Goal: Use online tool/utility: Utilize a website feature to perform a specific function

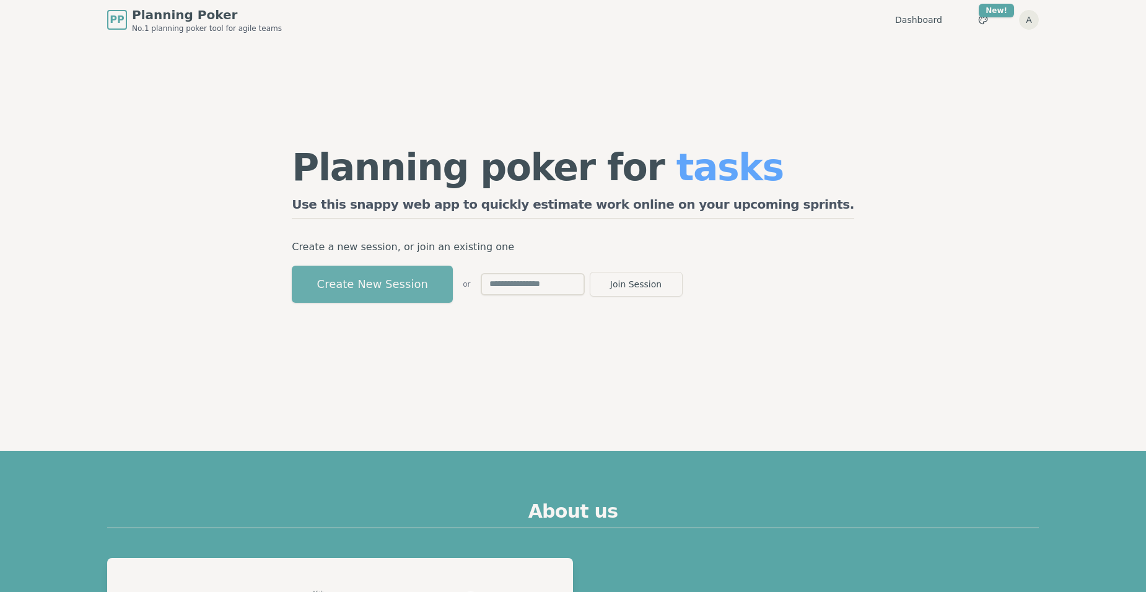
click at [453, 285] on button "Create New Session" at bounding box center [372, 284] width 161 height 37
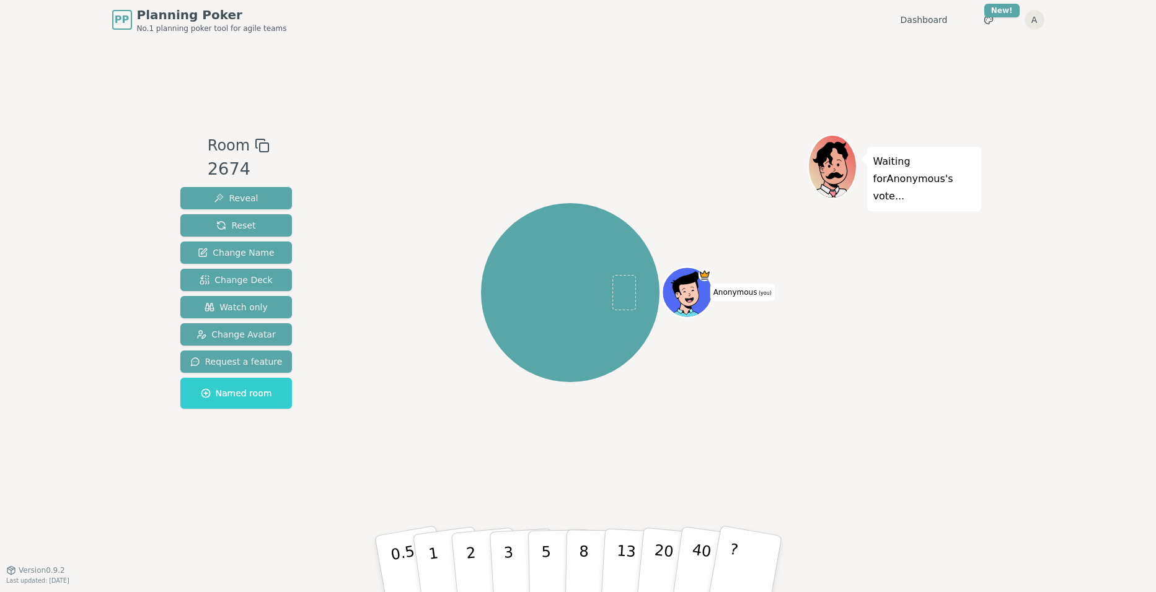
click at [741, 290] on span "Anonymous (you)" at bounding box center [742, 292] width 64 height 17
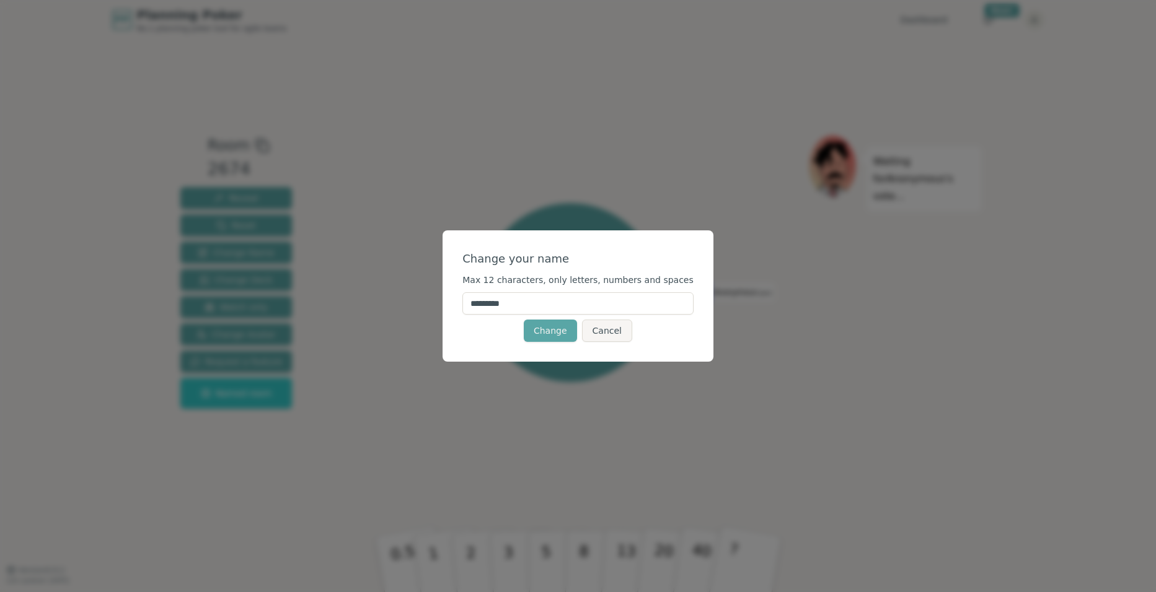
drag, startPoint x: 546, startPoint y: 302, endPoint x: 436, endPoint y: 302, distance: 110.3
click at [436, 302] on div "Change your name Max 12 characters, only letters, numbers and spaces ********* …" at bounding box center [578, 296] width 1156 height 592
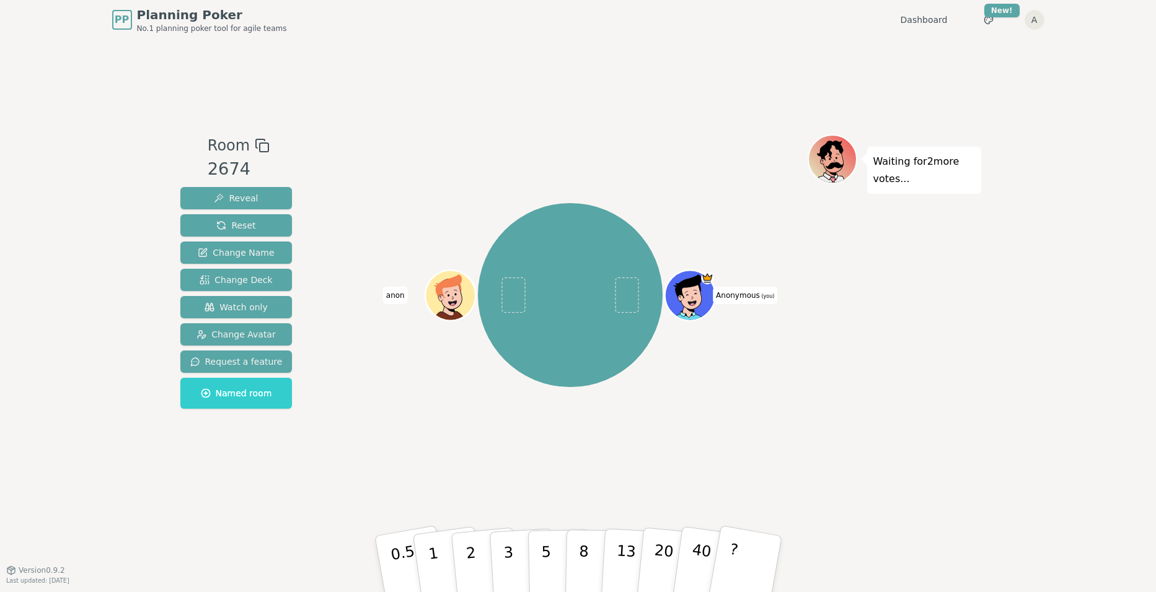
click at [744, 300] on span "Anonymous (you)" at bounding box center [745, 295] width 64 height 17
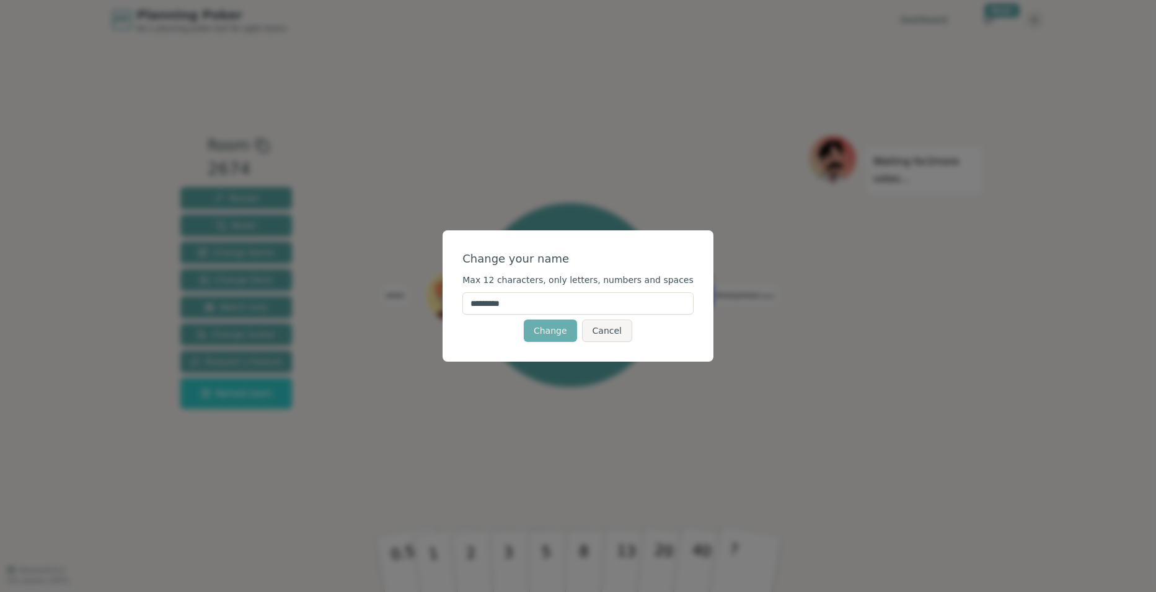
click at [556, 341] on button "Change" at bounding box center [550, 331] width 53 height 22
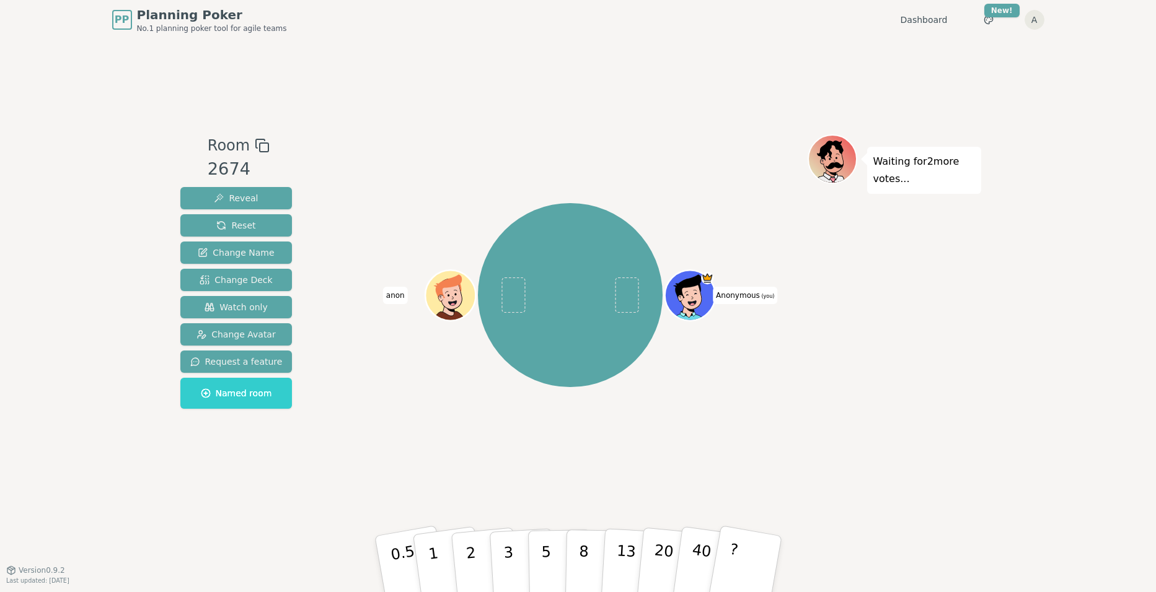
click at [721, 294] on span "Anonymous (you)" at bounding box center [745, 295] width 64 height 17
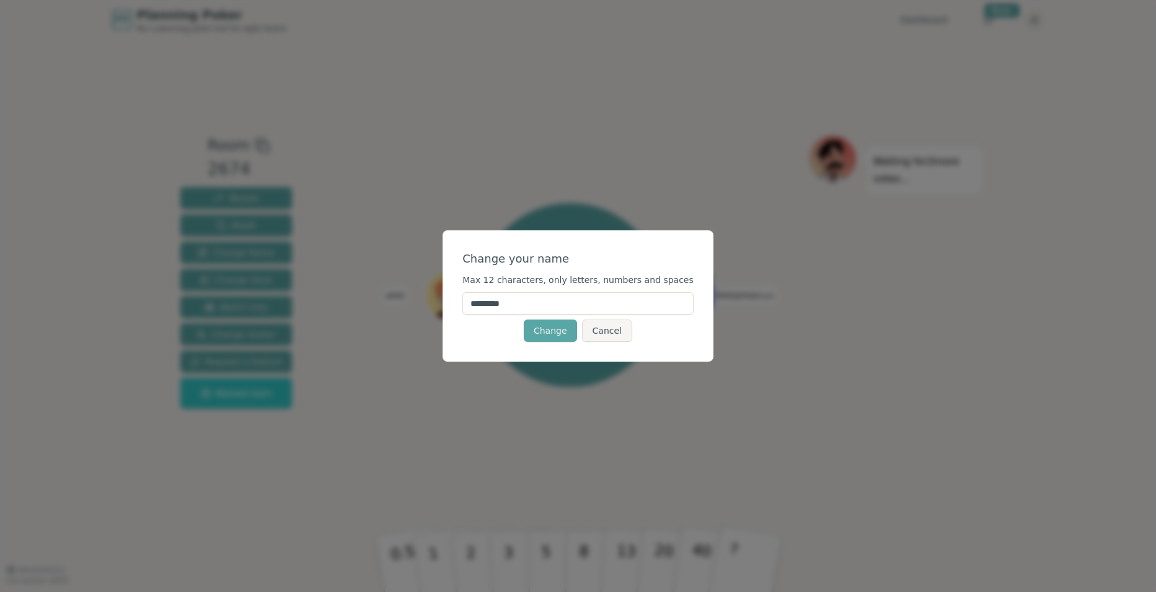
click at [572, 300] on input "*********" at bounding box center [577, 303] width 231 height 22
type input "*"
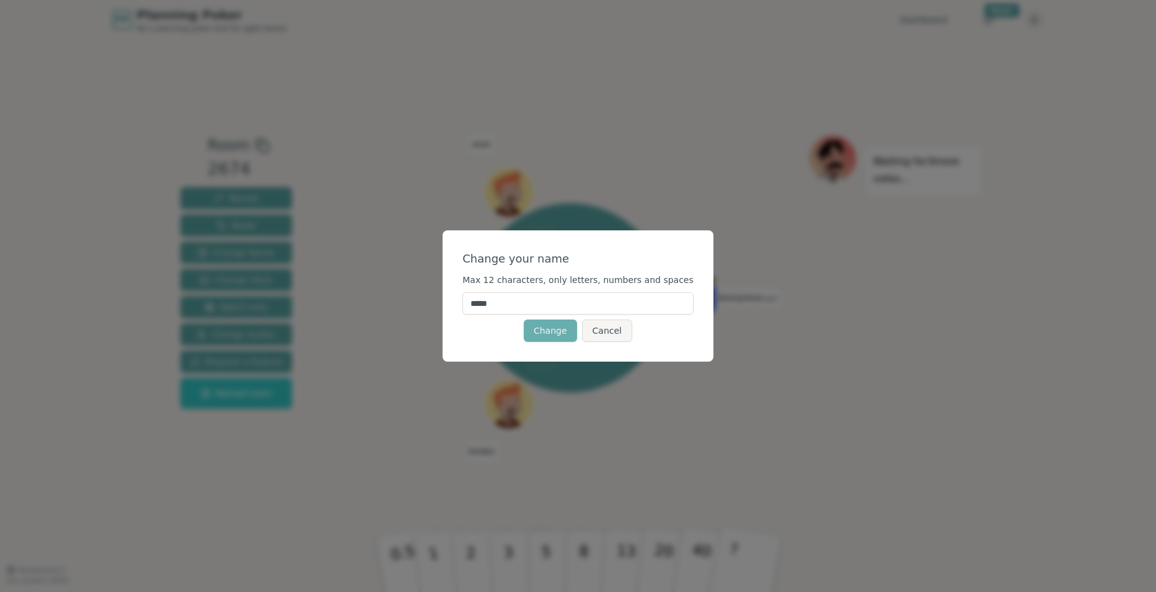
type input "*****"
click at [550, 330] on button "Change" at bounding box center [550, 331] width 53 height 22
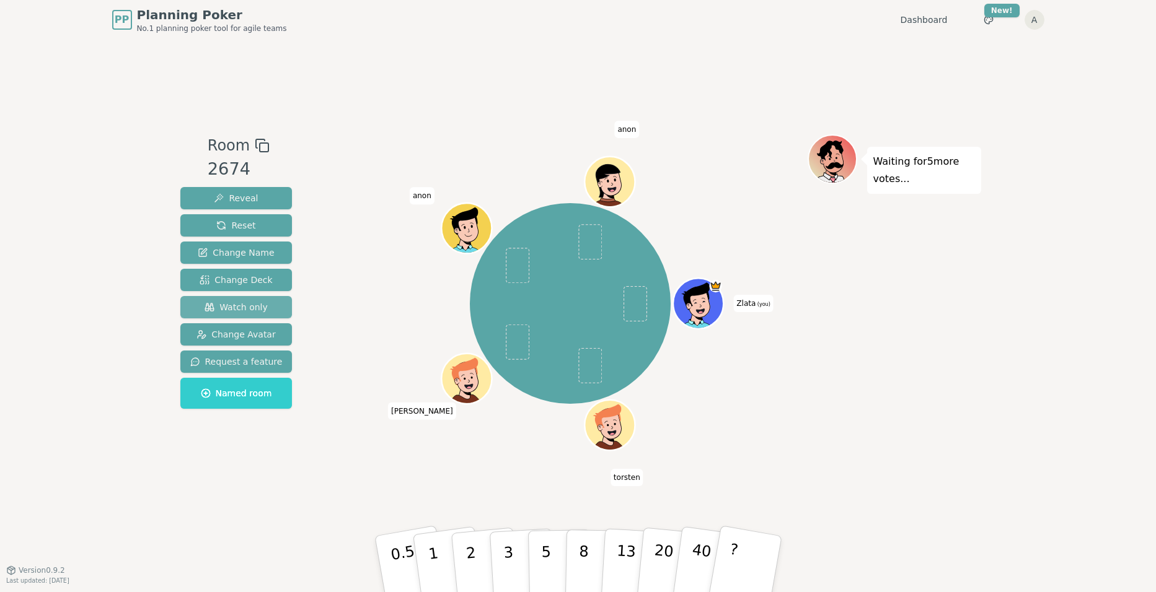
click at [232, 307] on span "Watch only" at bounding box center [235, 307] width 63 height 12
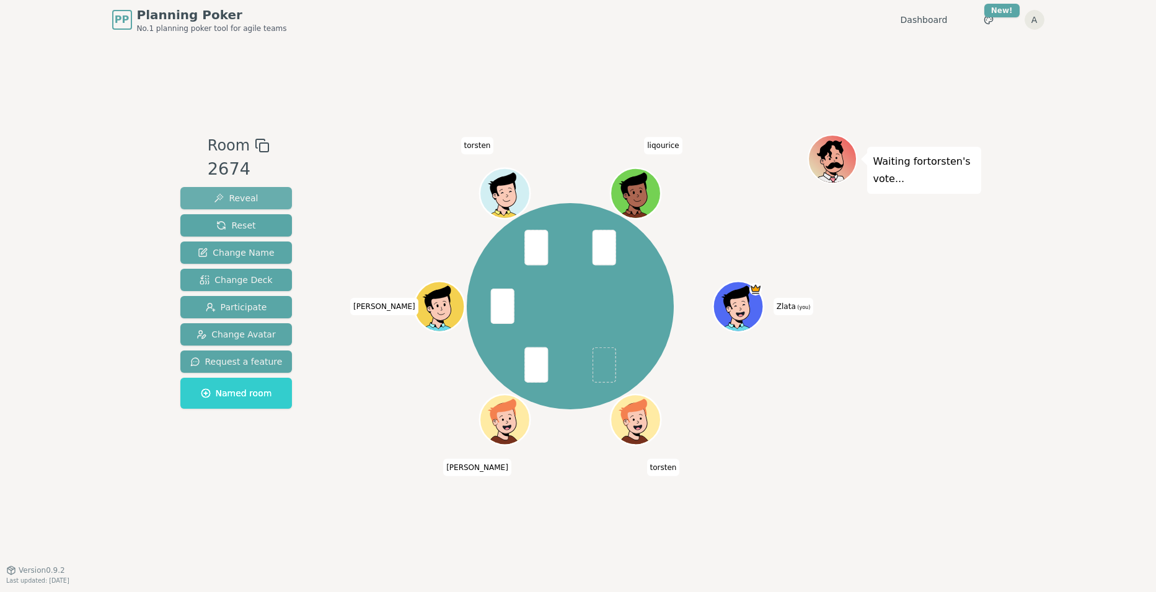
drag, startPoint x: 240, startPoint y: 196, endPoint x: 257, endPoint y: 199, distance: 17.5
click at [240, 196] on span "Reveal" at bounding box center [236, 198] width 44 height 12
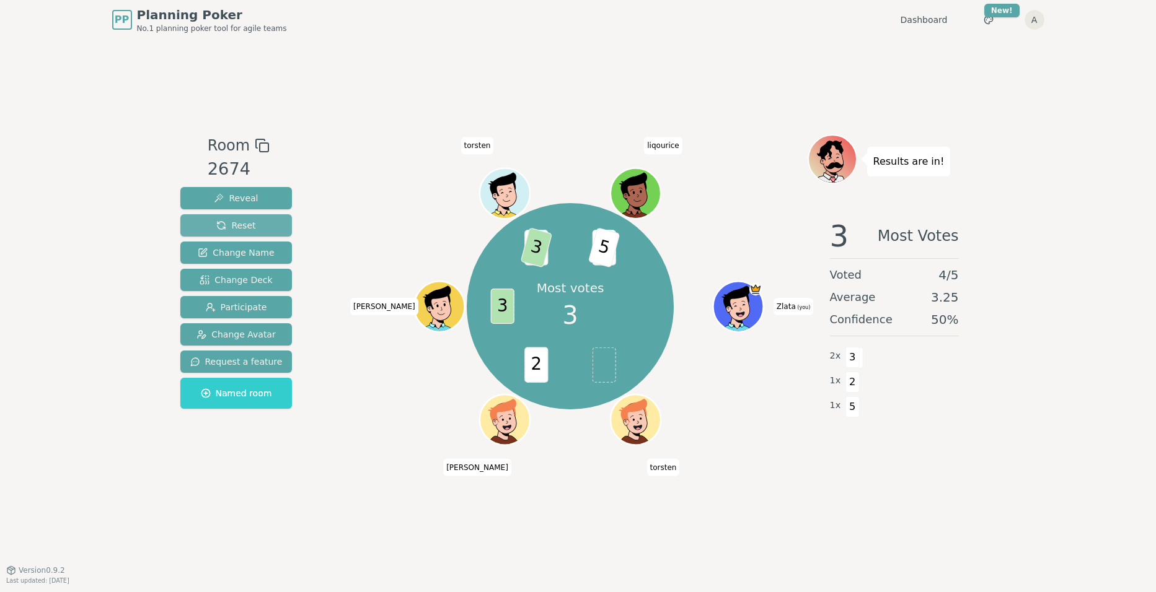
click at [245, 219] on span "Reset" at bounding box center [235, 225] width 39 height 12
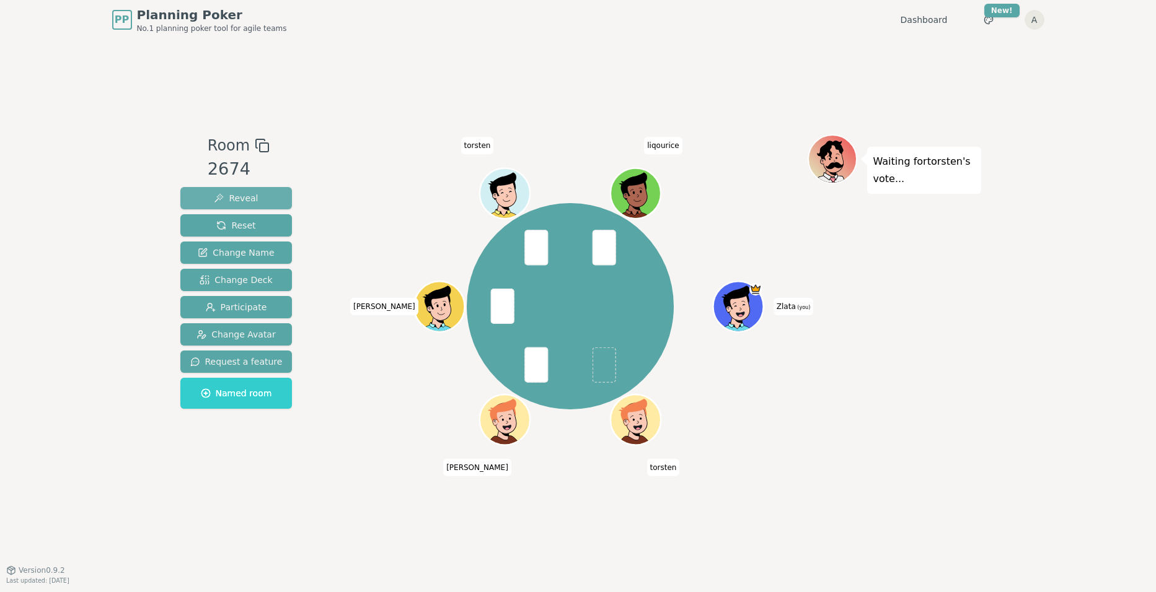
click at [245, 192] on span "Reveal" at bounding box center [236, 198] width 44 height 12
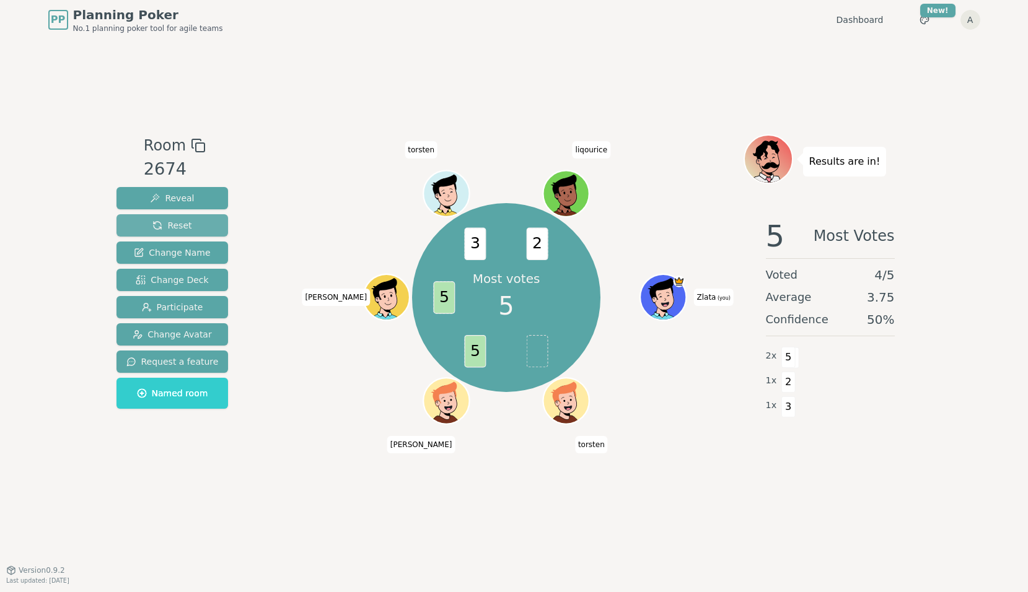
click at [185, 217] on button "Reset" at bounding box center [172, 225] width 112 height 22
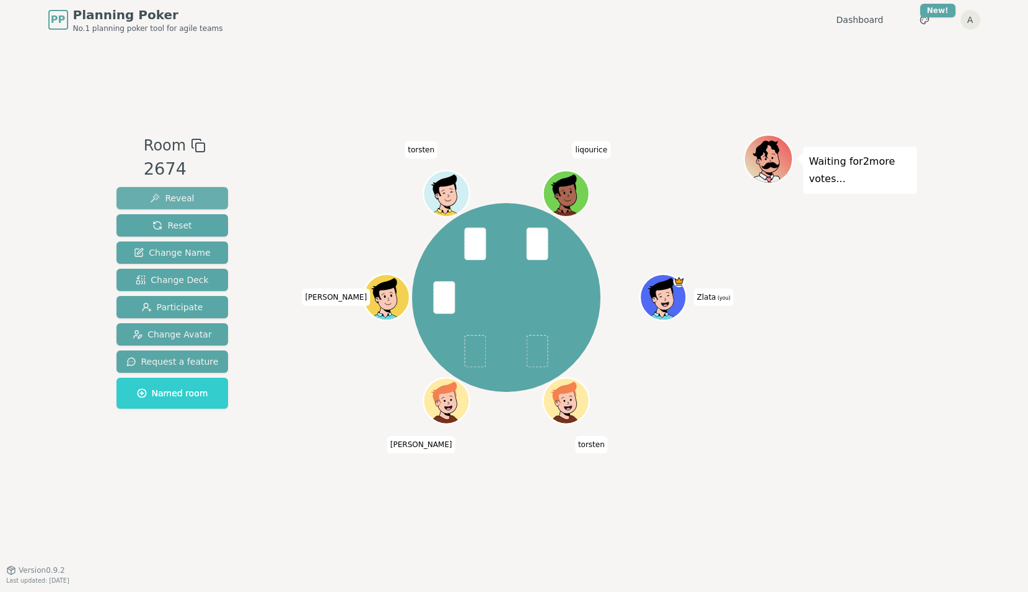
click at [186, 198] on span "Reveal" at bounding box center [172, 198] width 44 height 12
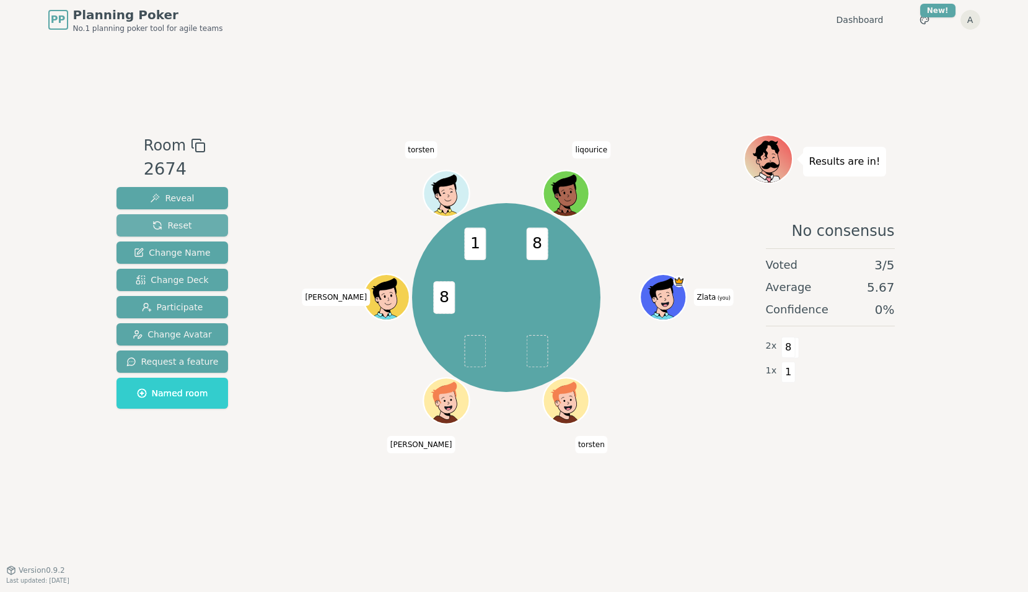
drag, startPoint x: 180, startPoint y: 226, endPoint x: 41, endPoint y: 186, distance: 144.4
click at [180, 224] on span "Reset" at bounding box center [171, 225] width 39 height 12
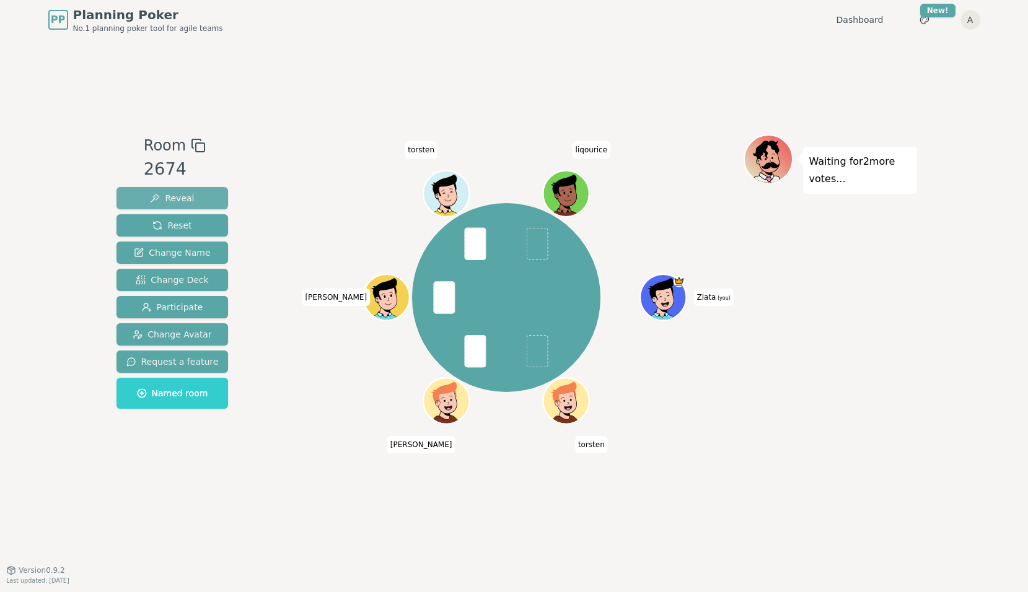
click at [196, 195] on button "Reveal" at bounding box center [172, 198] width 112 height 22
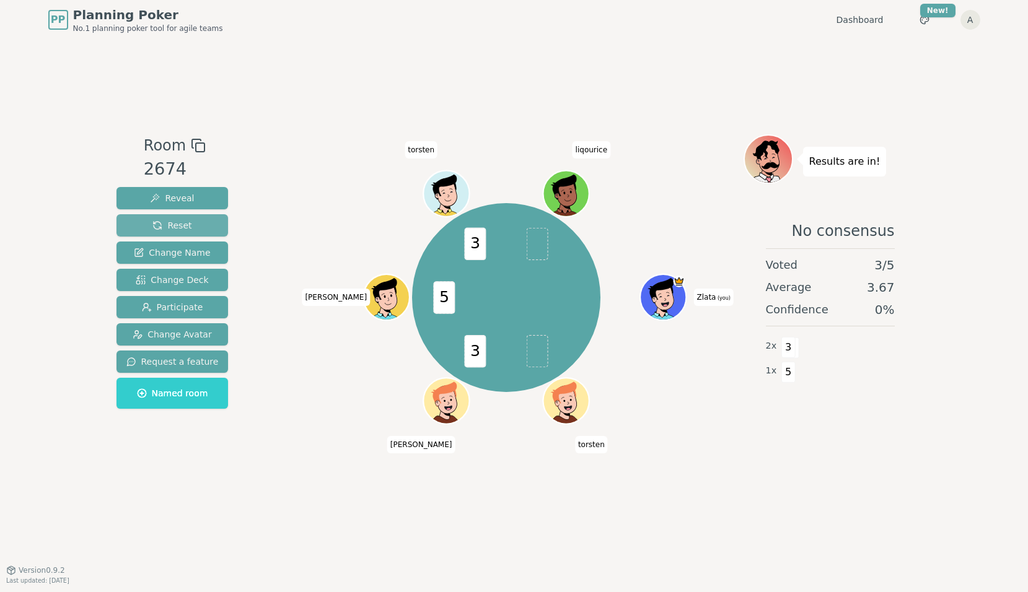
click at [175, 222] on span "Reset" at bounding box center [171, 225] width 39 height 12
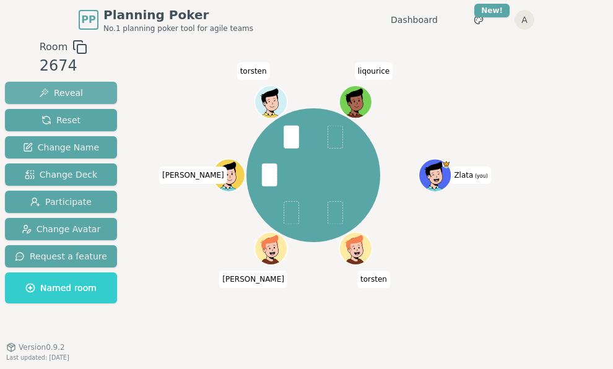
click at [71, 99] on span "Reveal" at bounding box center [61, 93] width 44 height 12
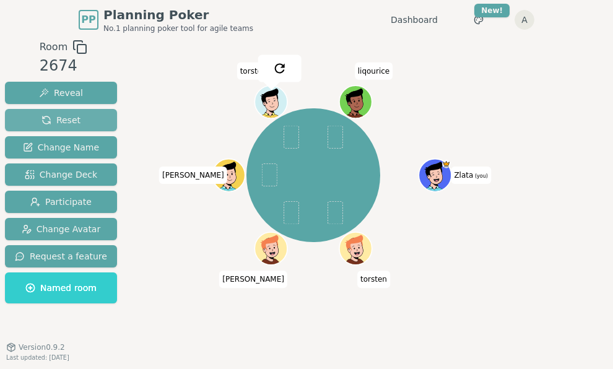
click at [95, 131] on button "Reset" at bounding box center [61, 120] width 112 height 22
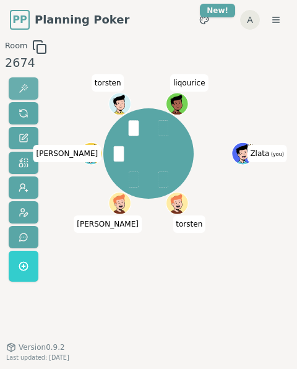
click at [22, 85] on span at bounding box center [24, 89] width 10 height 10
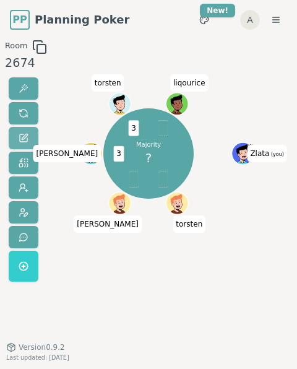
drag, startPoint x: 21, startPoint y: 110, endPoint x: 12, endPoint y: 141, distance: 32.3
click at [22, 110] on span at bounding box center [24, 113] width 10 height 10
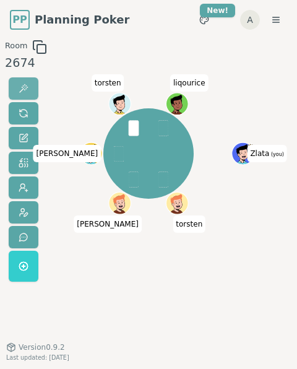
click at [31, 87] on button at bounding box center [24, 88] width 30 height 22
click at [29, 86] on button at bounding box center [24, 88] width 30 height 22
drag, startPoint x: 17, startPoint y: 84, endPoint x: 13, endPoint y: 94, distance: 10.8
click at [19, 85] on span at bounding box center [24, 89] width 10 height 10
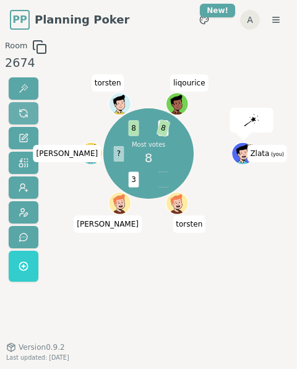
click at [24, 114] on span at bounding box center [24, 113] width 10 height 10
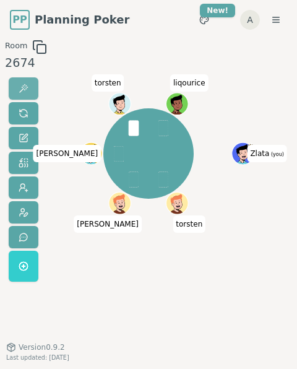
click at [16, 87] on button at bounding box center [24, 88] width 30 height 22
